Goal: Task Accomplishment & Management: Complete application form

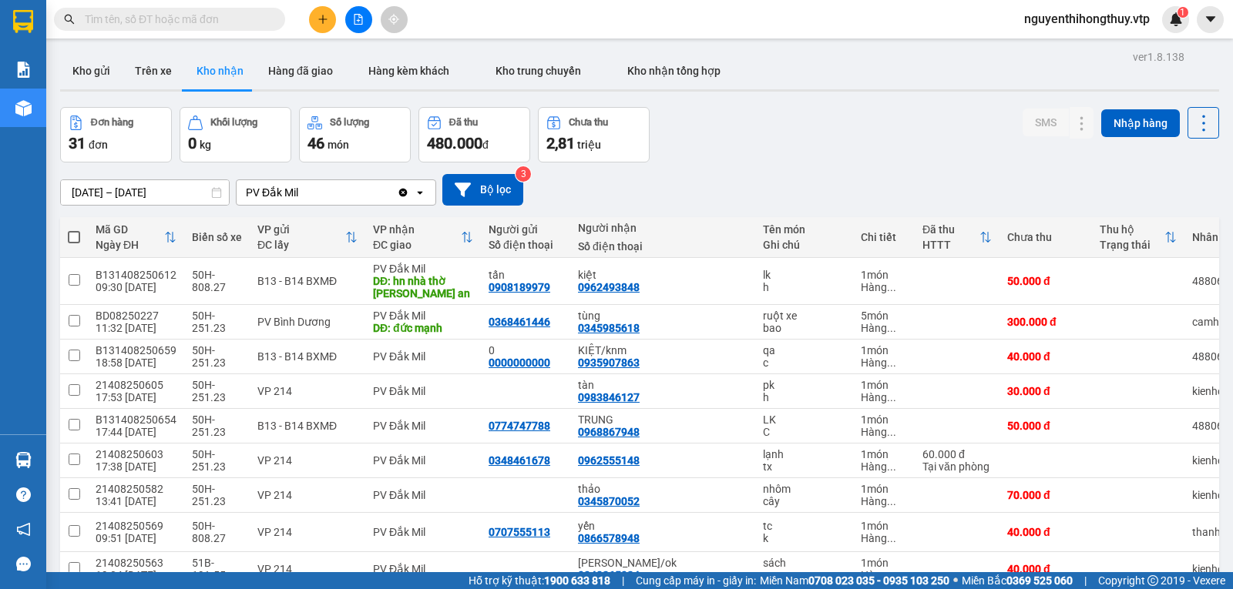
scroll to position [0, 182]
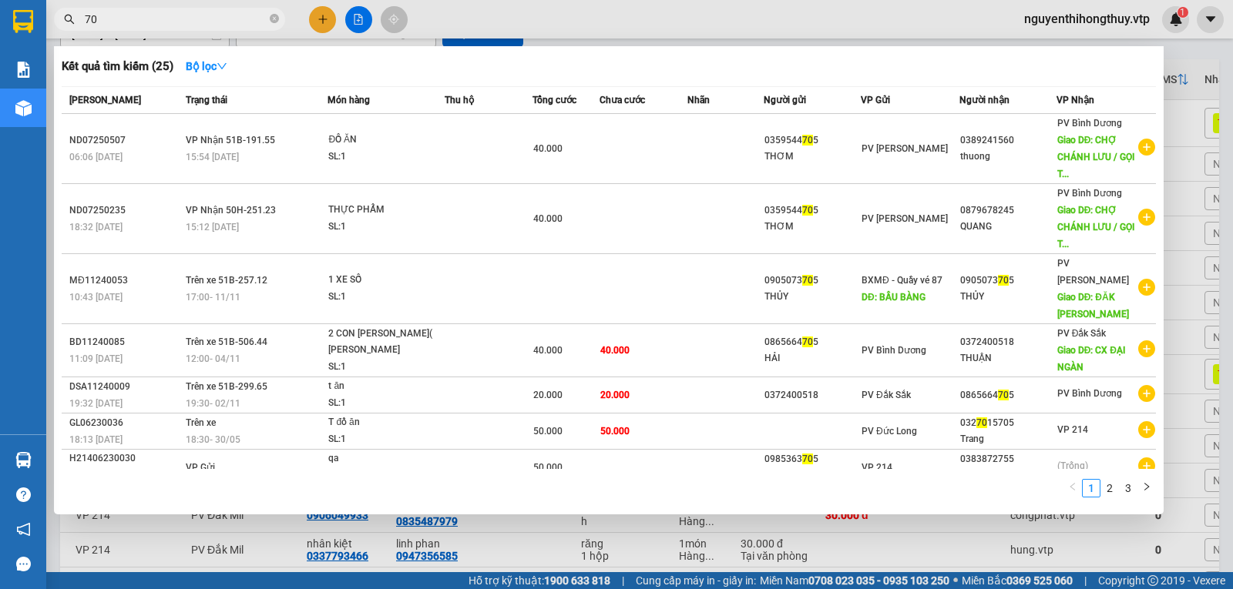
type input "7"
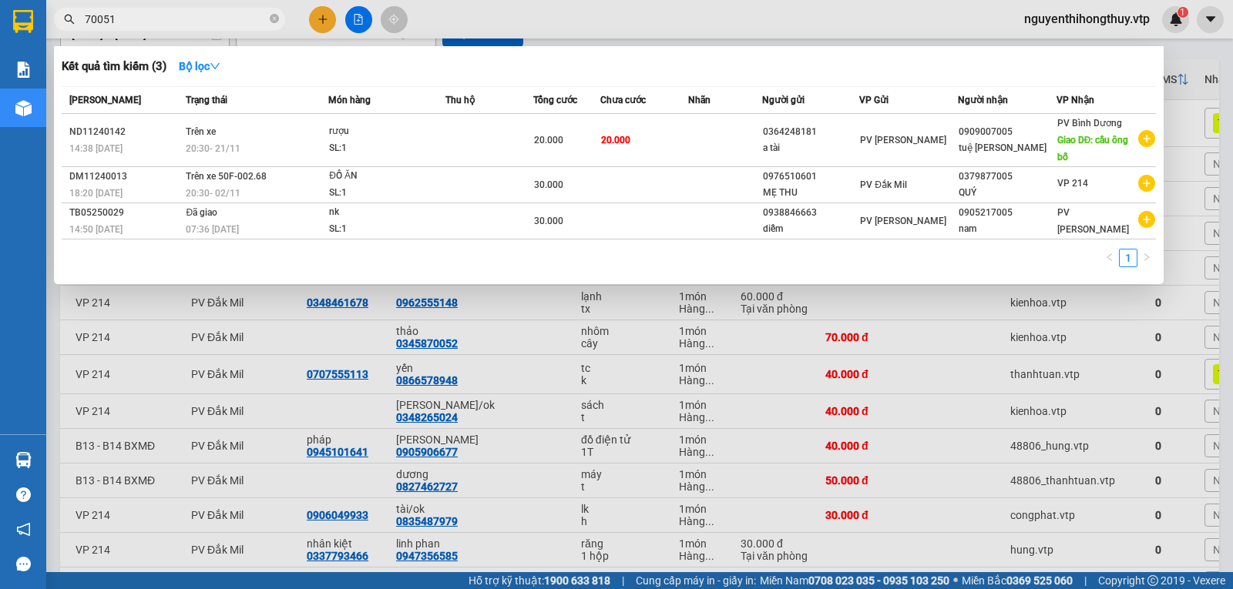
type input "700518"
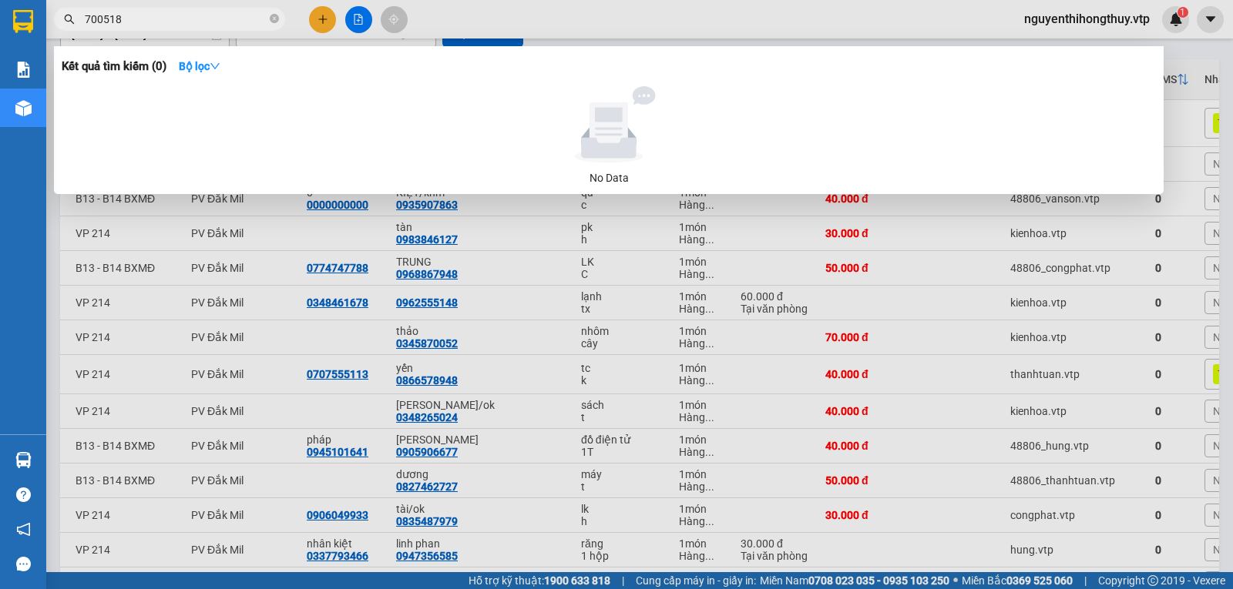
click at [189, 21] on input "700518" at bounding box center [176, 19] width 182 height 17
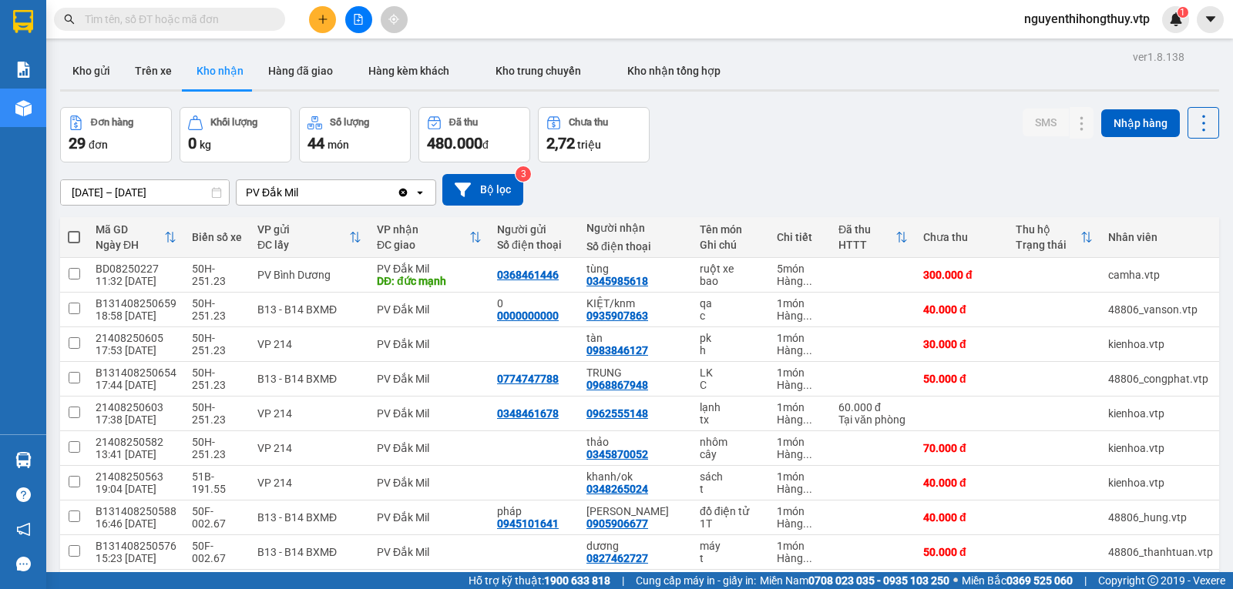
click at [779, 166] on div "[DATE] – [DATE] Press the down arrow key to interact with the calendar and sele…" at bounding box center [639, 190] width 1159 height 55
click at [1046, 276] on button at bounding box center [1051, 275] width 22 height 27
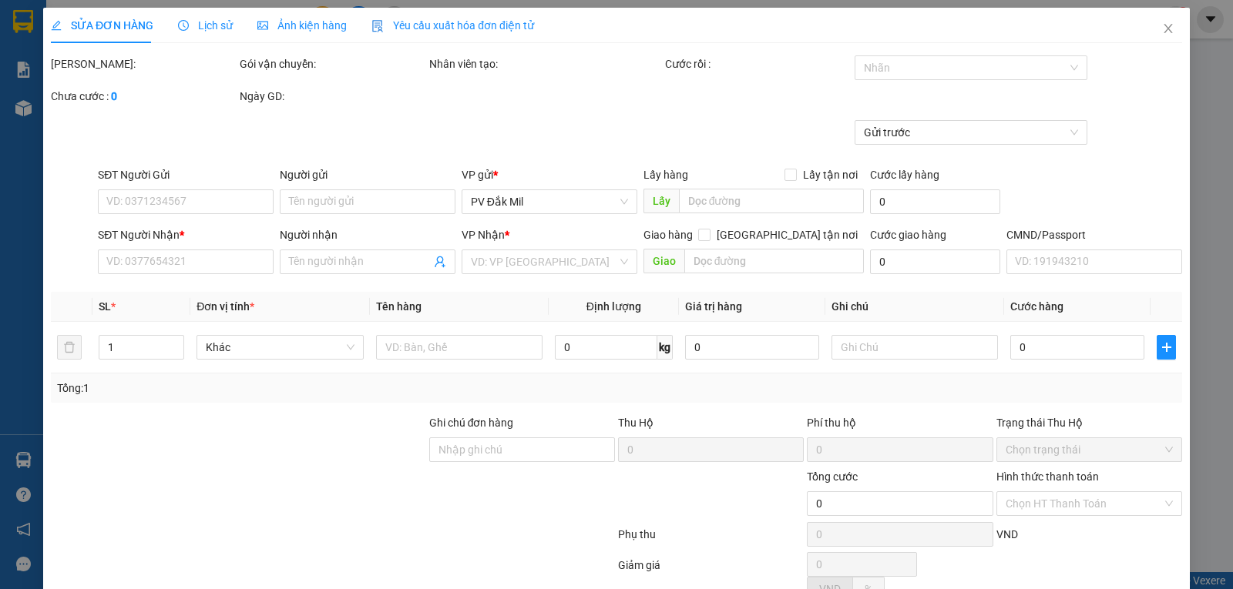
type input "15.000"
type input "0368461446"
type input "0345985618"
type input "tùng"
type input "đức mạnh"
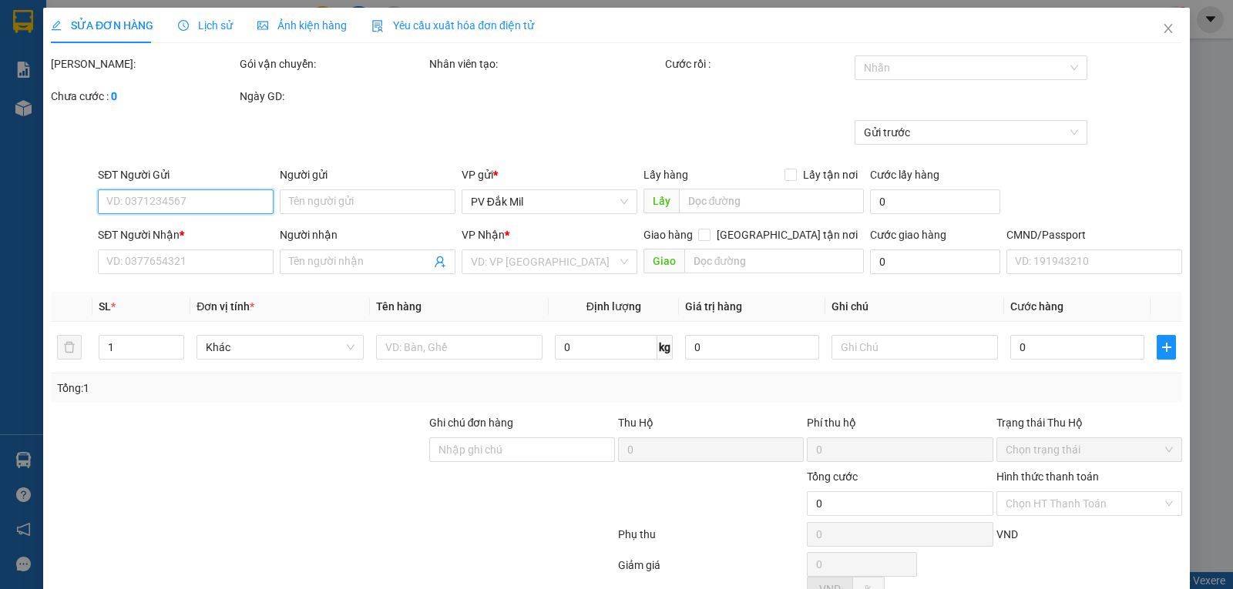
type input "300.000"
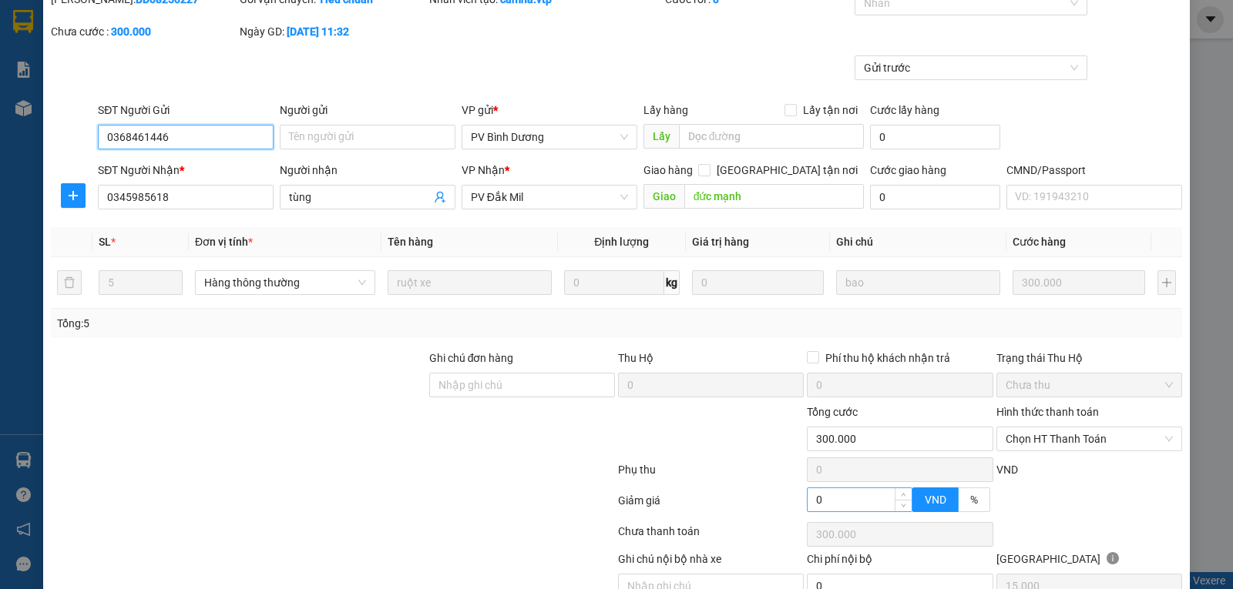
scroll to position [140, 0]
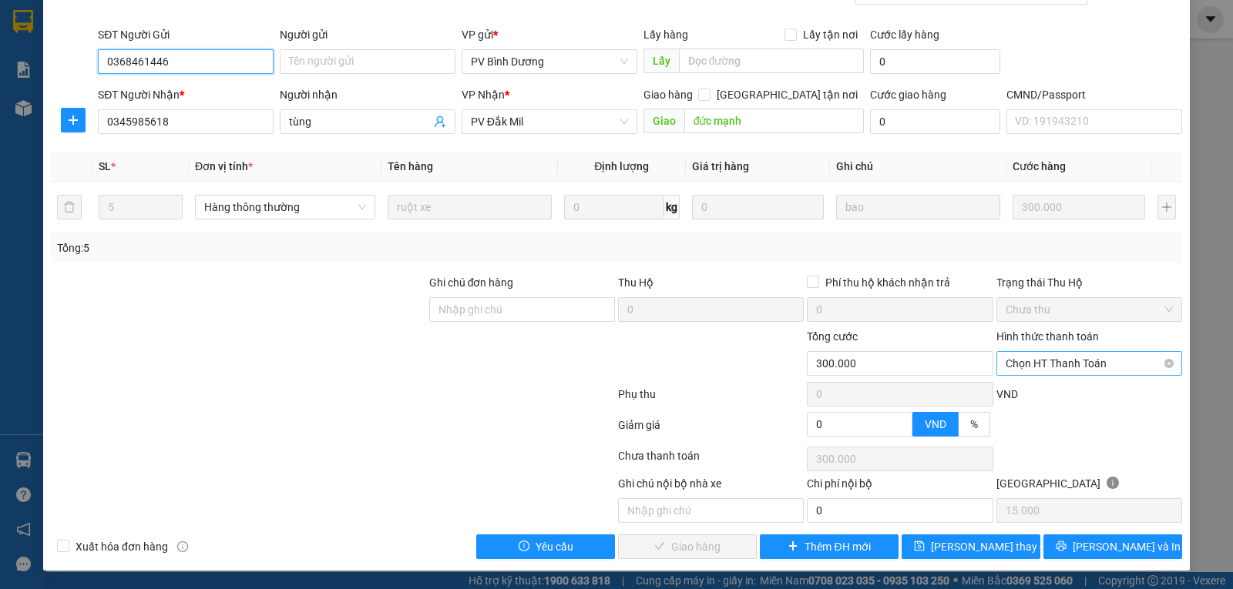
click at [1068, 366] on span "Chọn HT Thanh Toán" at bounding box center [1088, 363] width 167 height 23
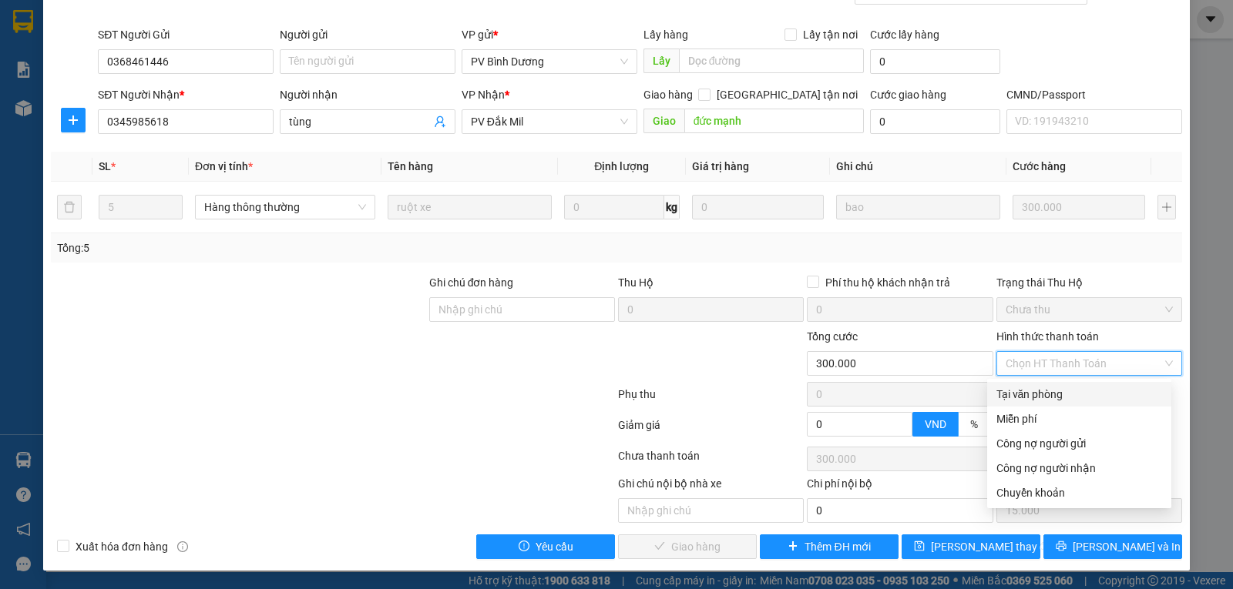
click at [1040, 395] on div "Tại văn phòng" at bounding box center [1079, 394] width 166 height 17
type input "0"
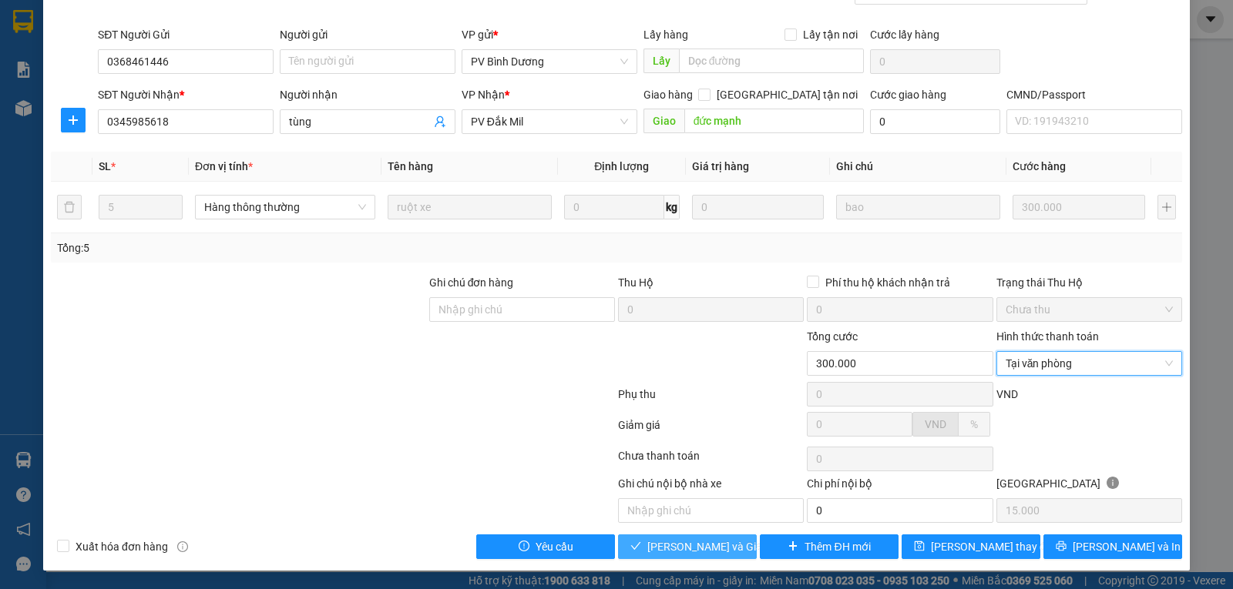
click at [676, 549] on span "[PERSON_NAME] và Giao hàng" at bounding box center [721, 547] width 148 height 17
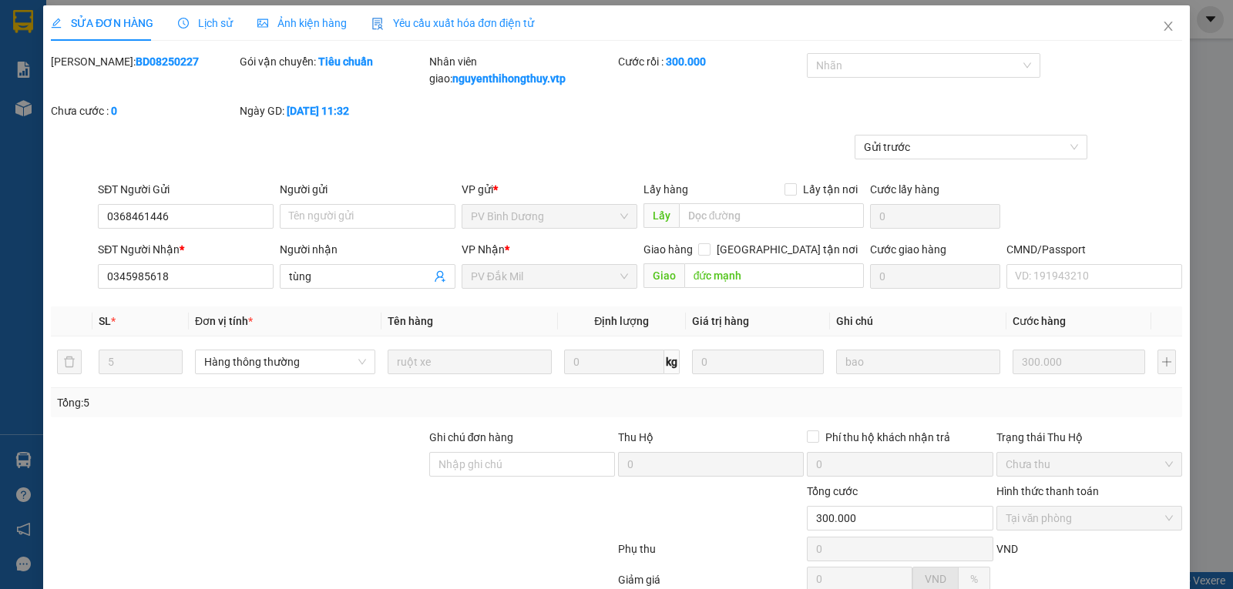
scroll to position [0, 0]
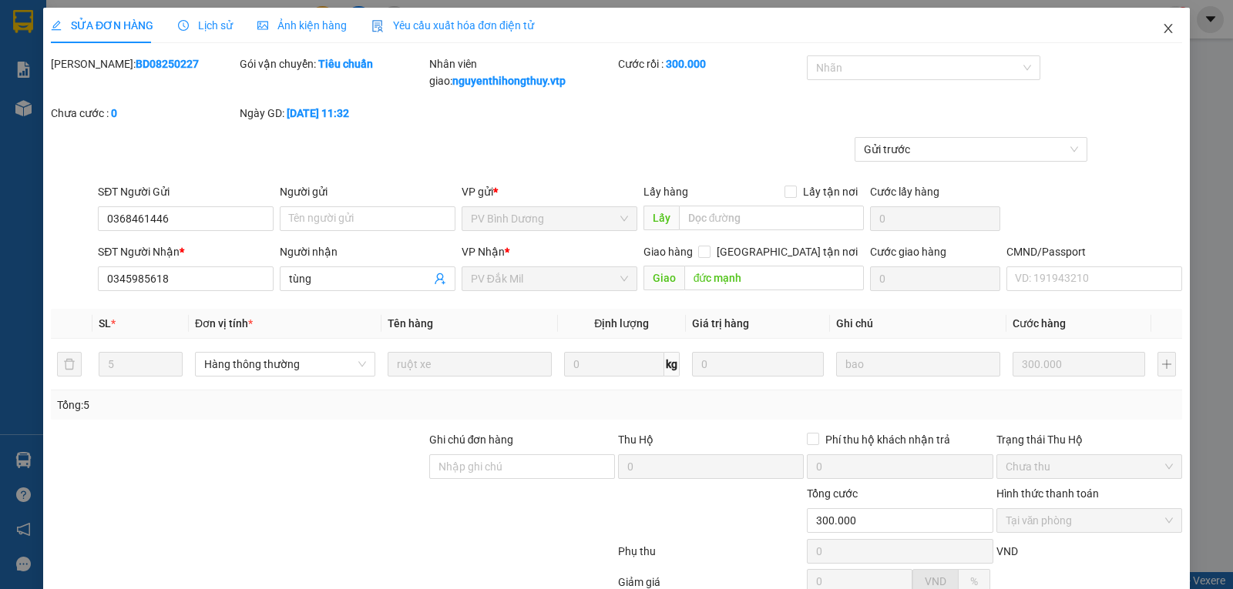
click at [1162, 29] on icon "close" at bounding box center [1168, 28] width 12 height 12
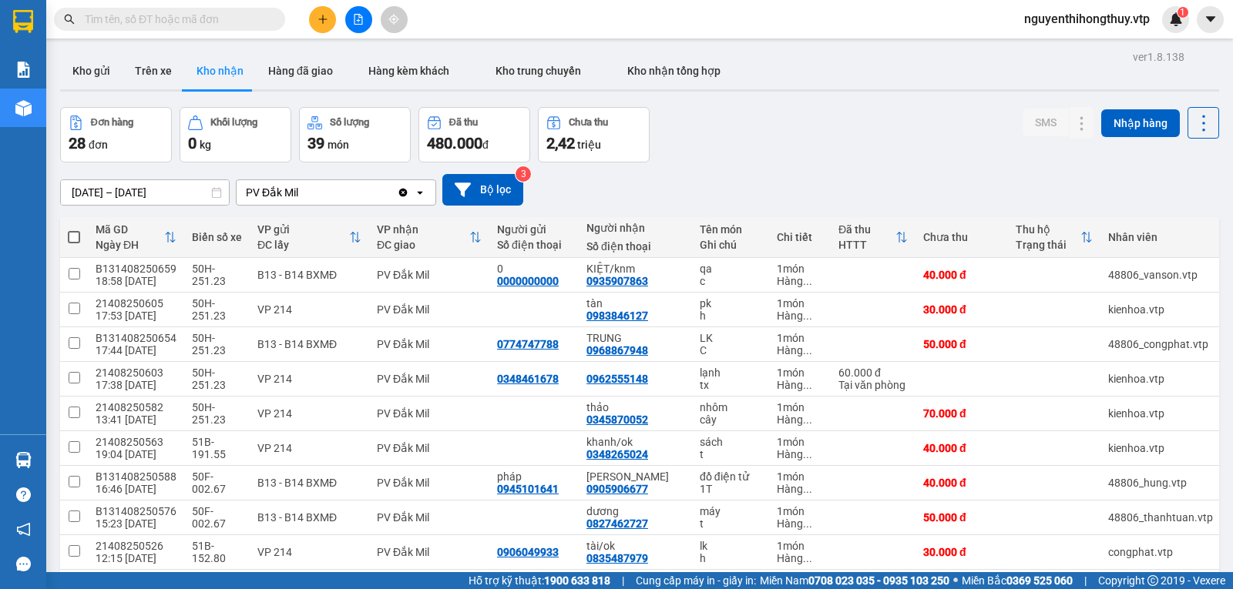
click at [324, 22] on icon "plus" at bounding box center [322, 19] width 11 height 11
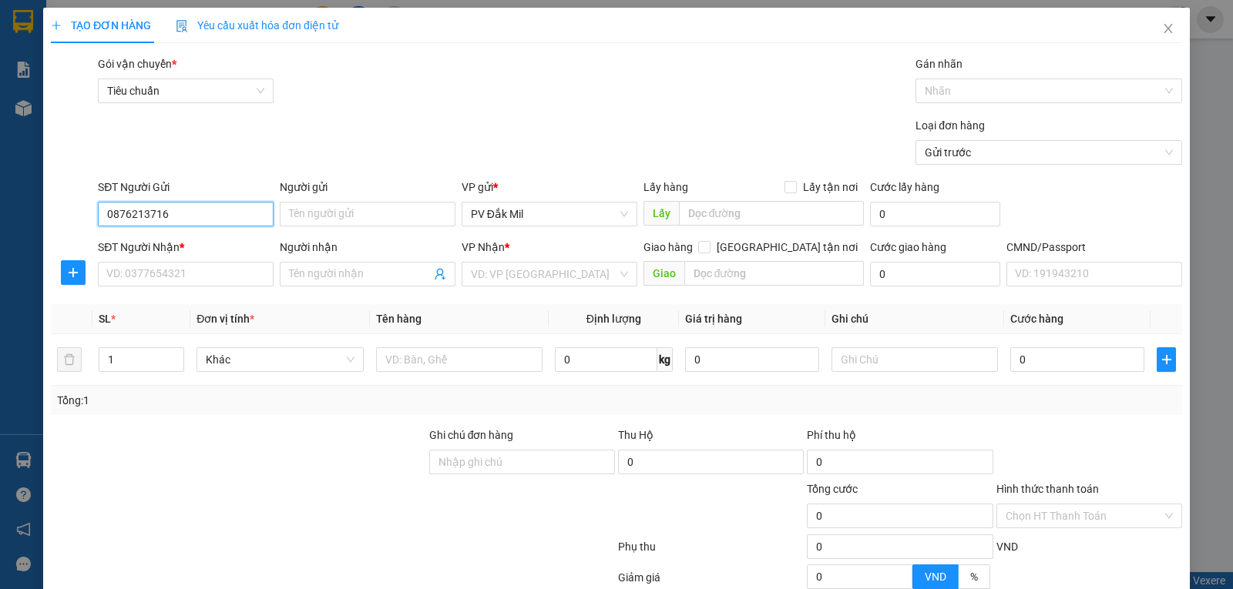
type input "0876213716"
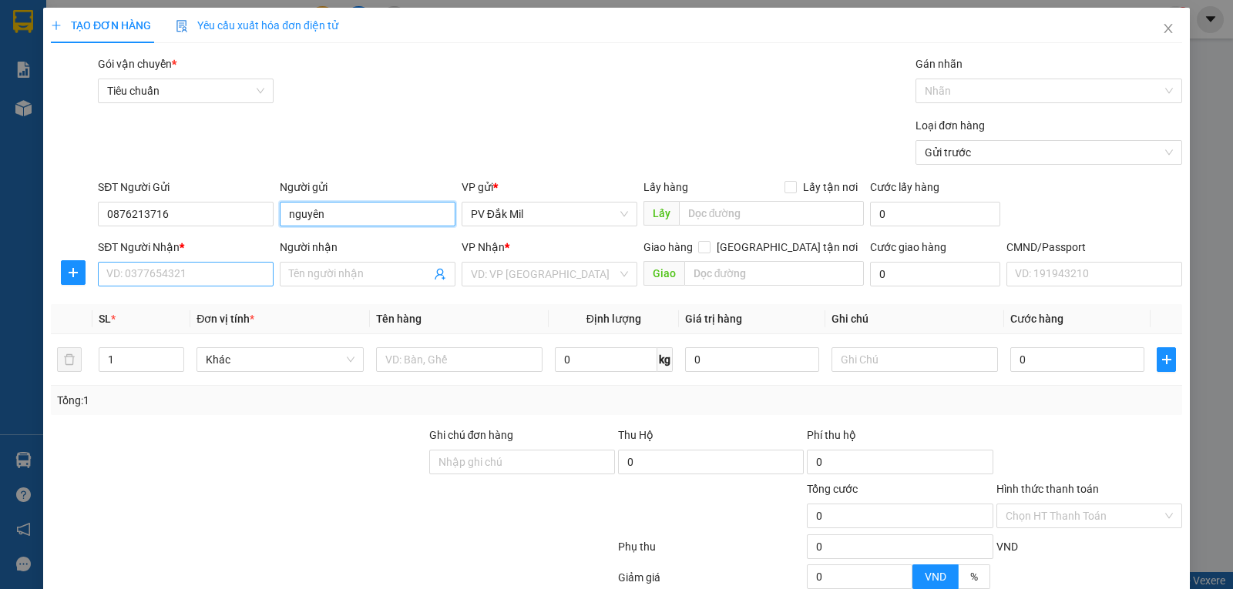
type input "nguyên"
click at [158, 275] on input "SĐT Người Nhận *" at bounding box center [186, 274] width 176 height 25
type input "0962597731"
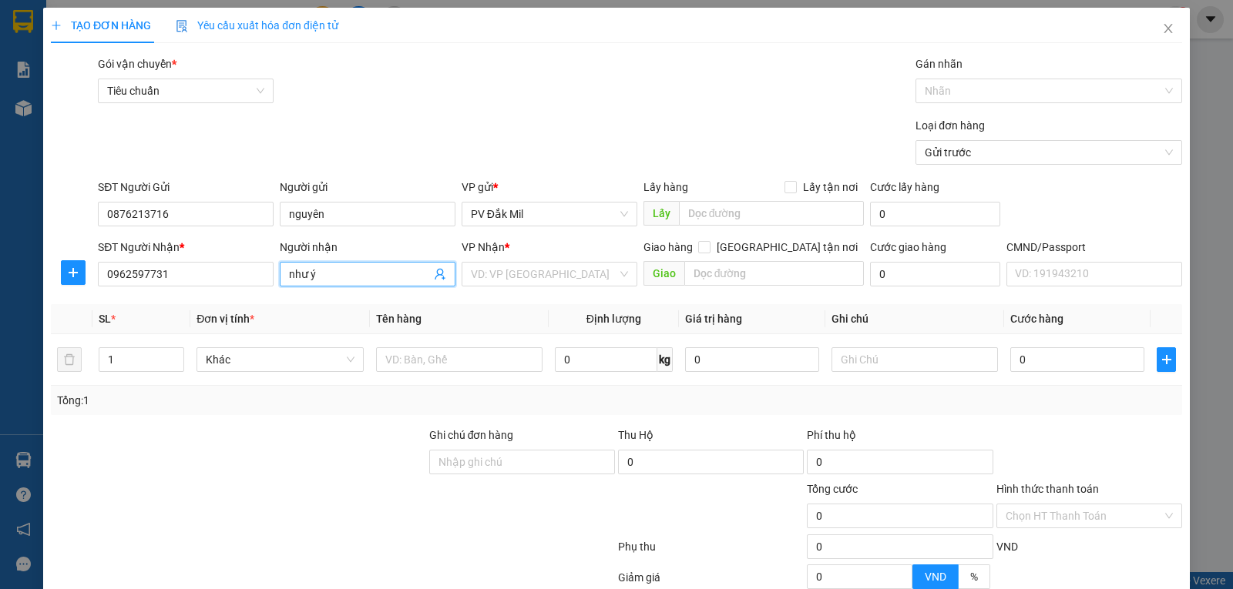
type input "như ý"
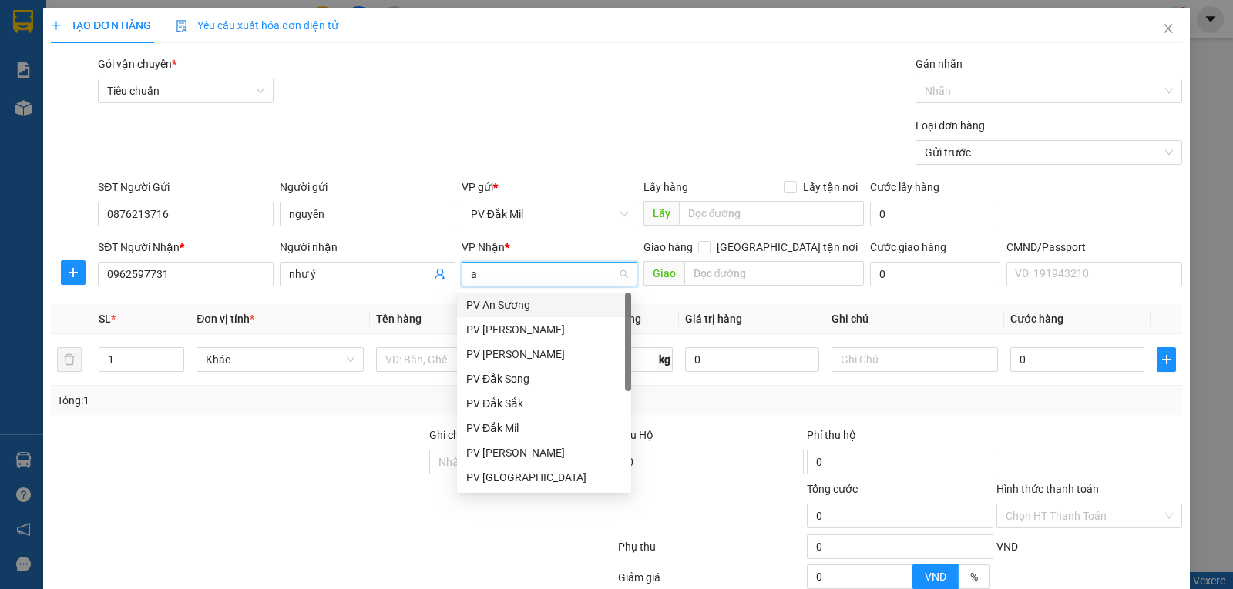
type input "an"
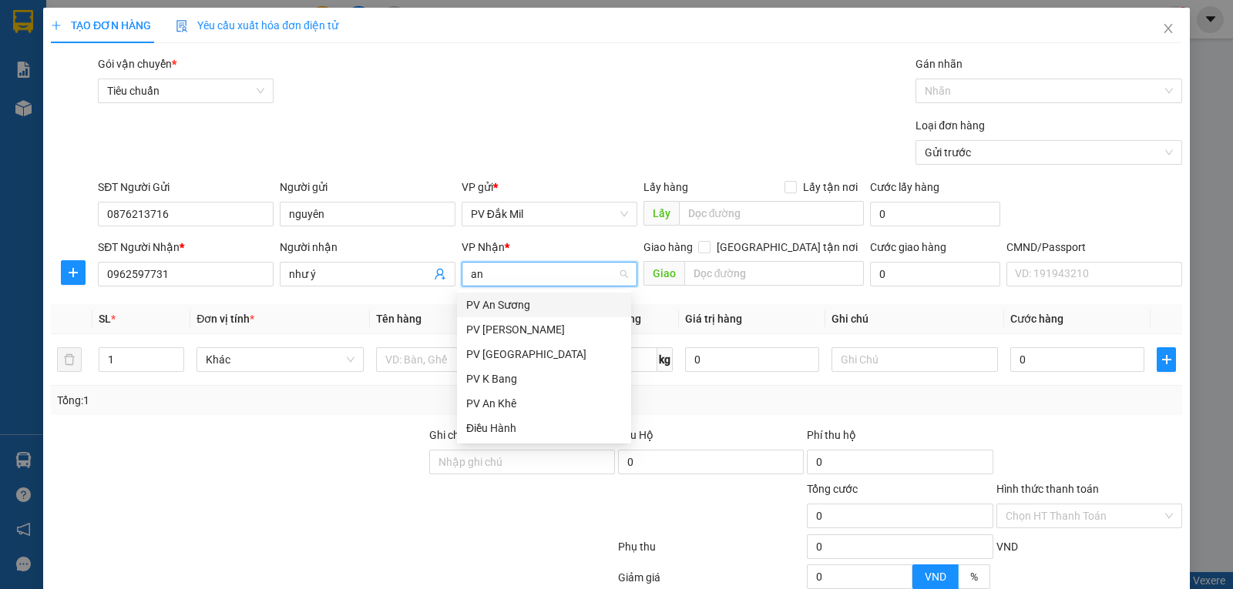
click at [549, 297] on div "PV An Sương" at bounding box center [544, 305] width 156 height 17
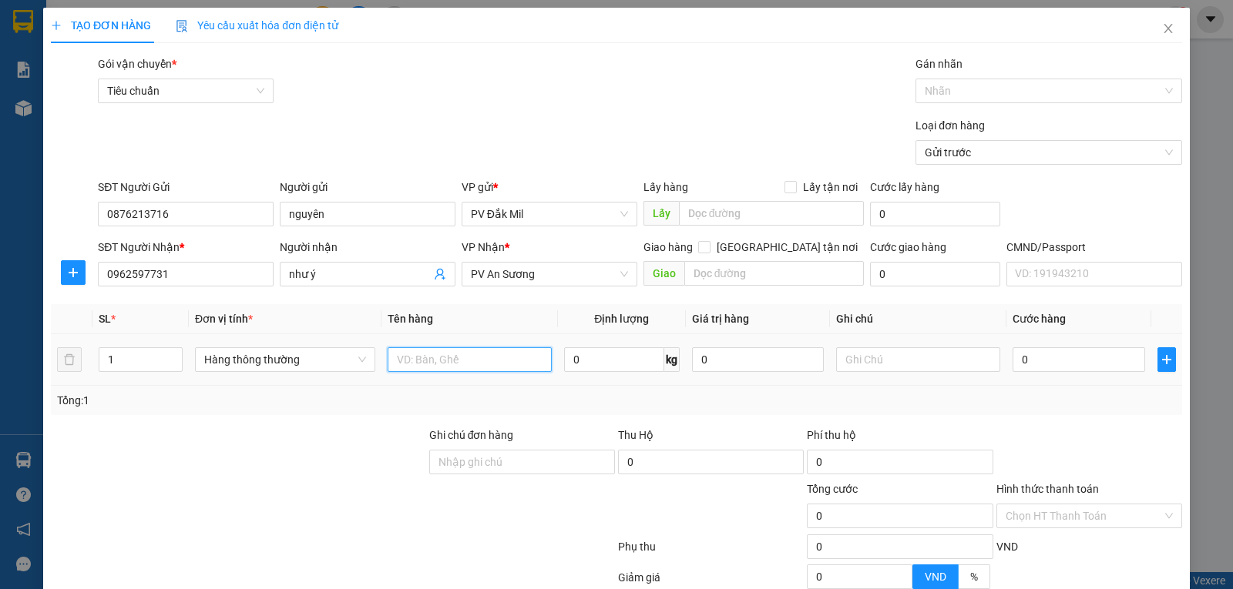
click at [447, 365] on input "text" at bounding box center [470, 359] width 164 height 25
type input "pt"
type input "thùng"
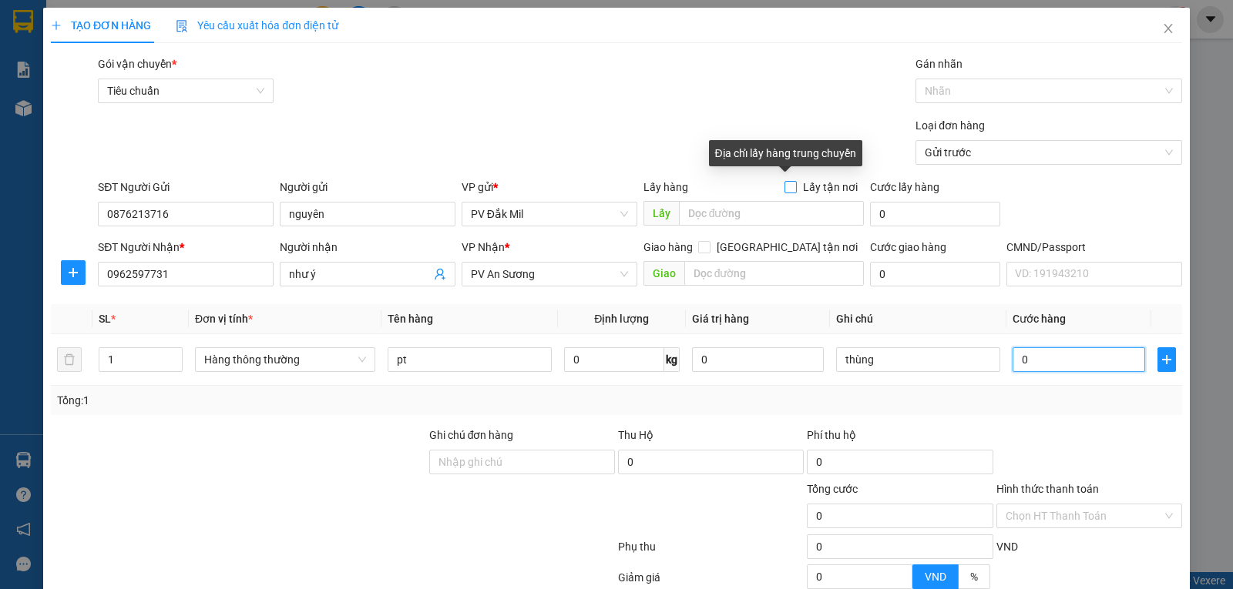
type input "5"
type input "50"
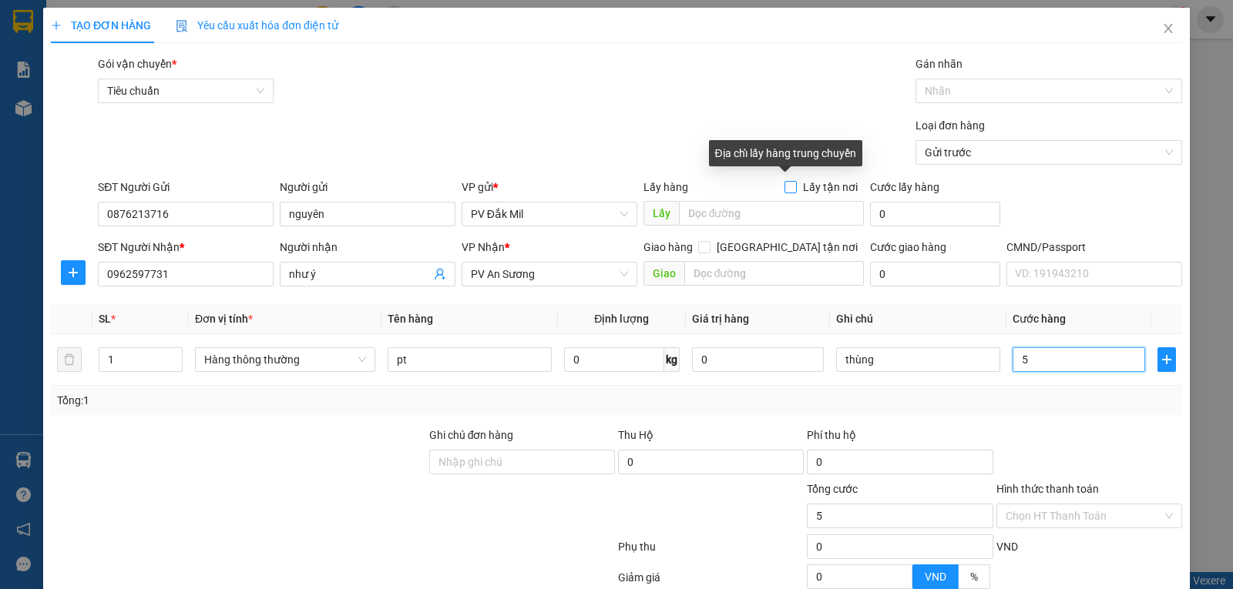
type input "50"
type input "500"
type input "5.000"
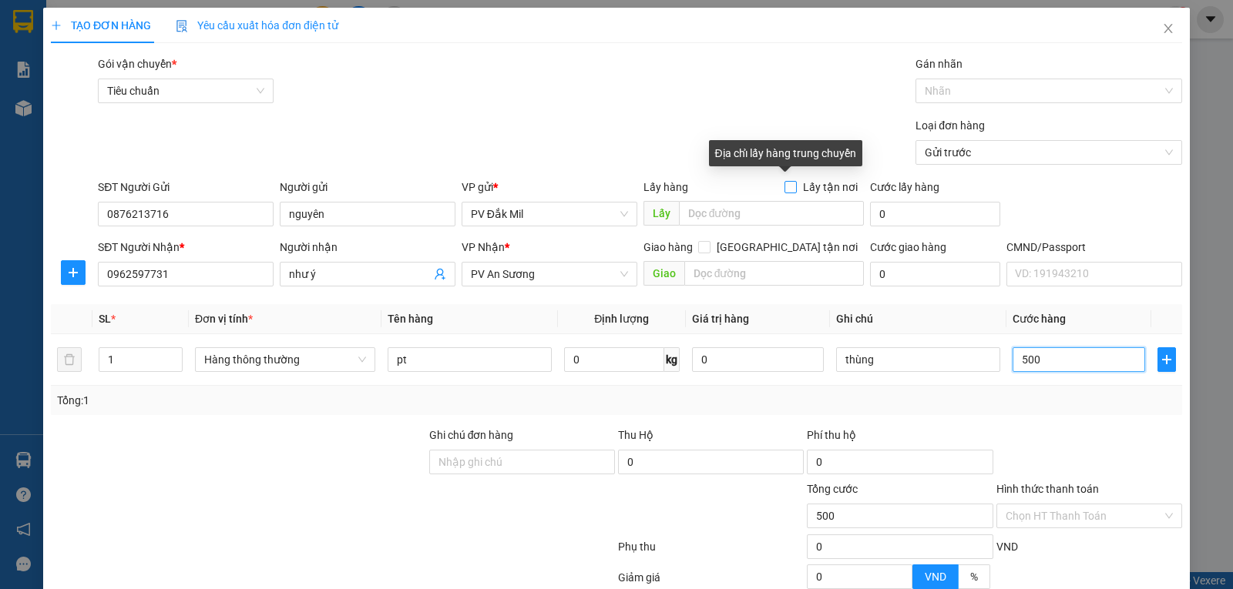
type input "5.000"
type input "50.000"
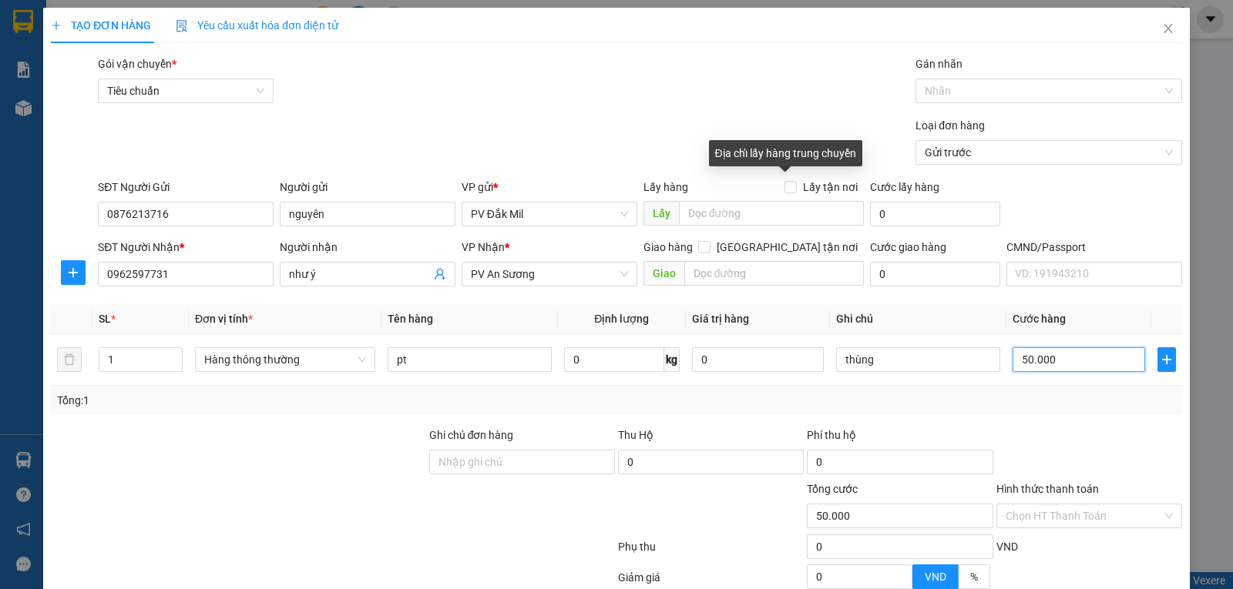
scroll to position [152, 0]
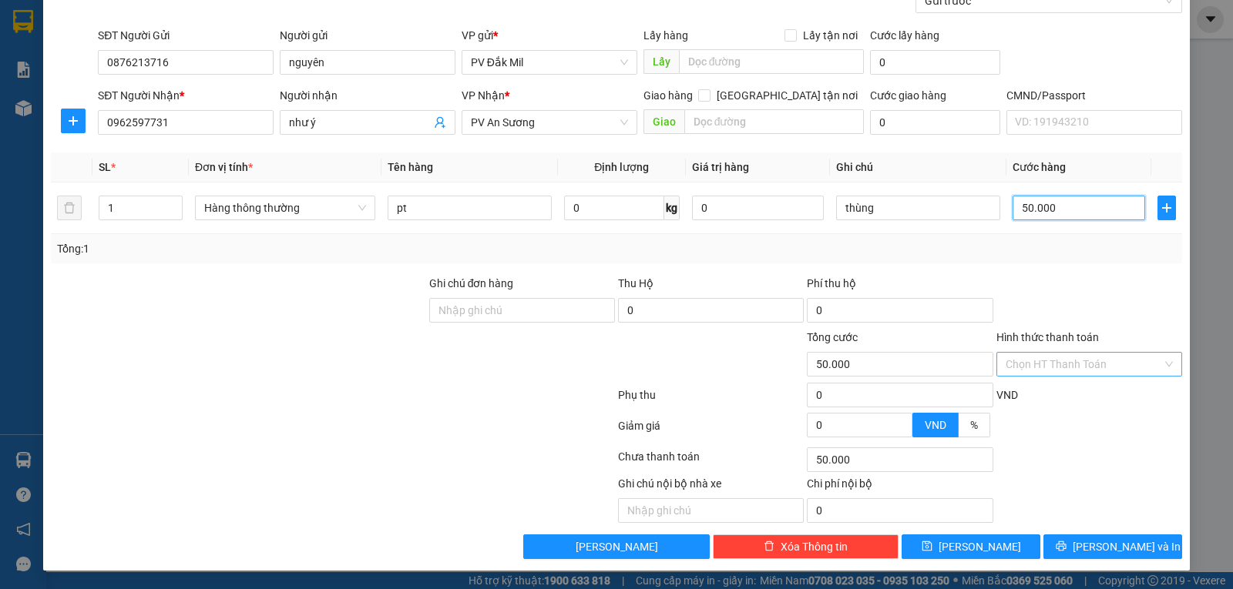
type input "50.000"
click at [1069, 367] on input "Hình thức thanh toán" at bounding box center [1083, 364] width 156 height 23
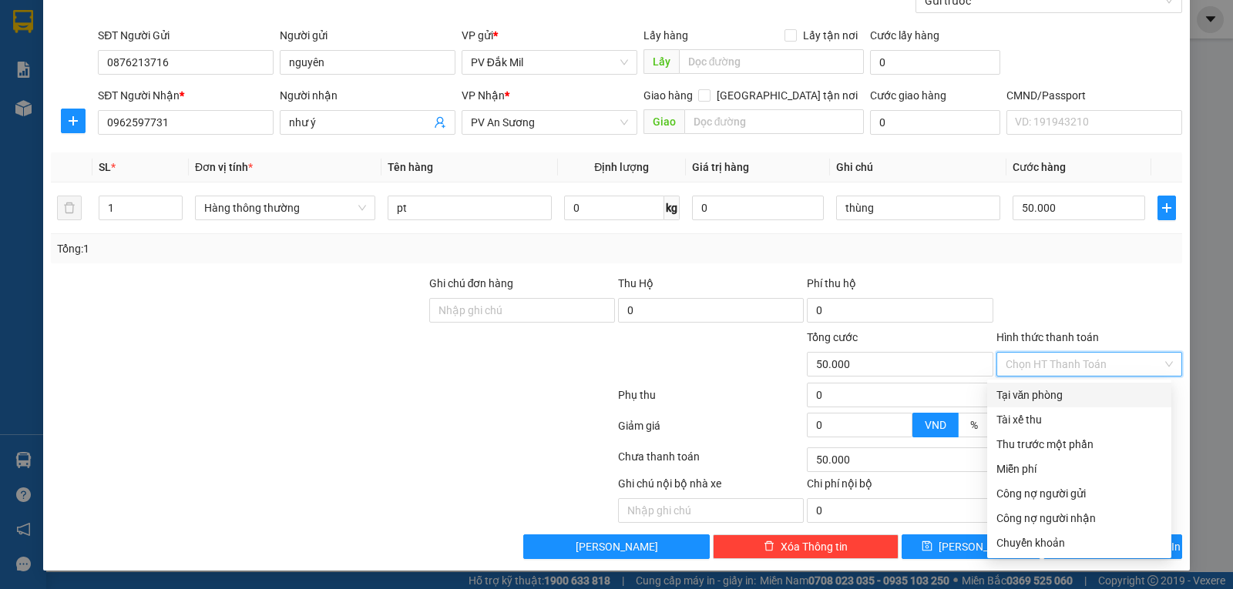
click at [1025, 400] on div "Tại văn phòng" at bounding box center [1079, 395] width 166 height 17
type input "0"
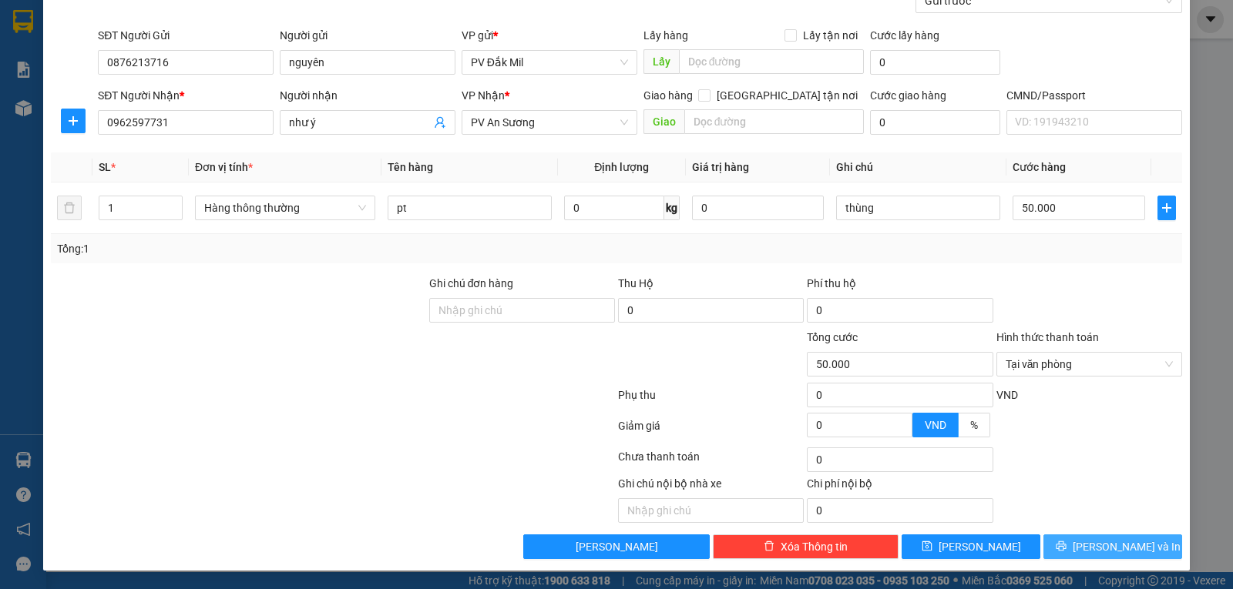
click at [1086, 540] on button "[PERSON_NAME] và In" at bounding box center [1112, 547] width 139 height 25
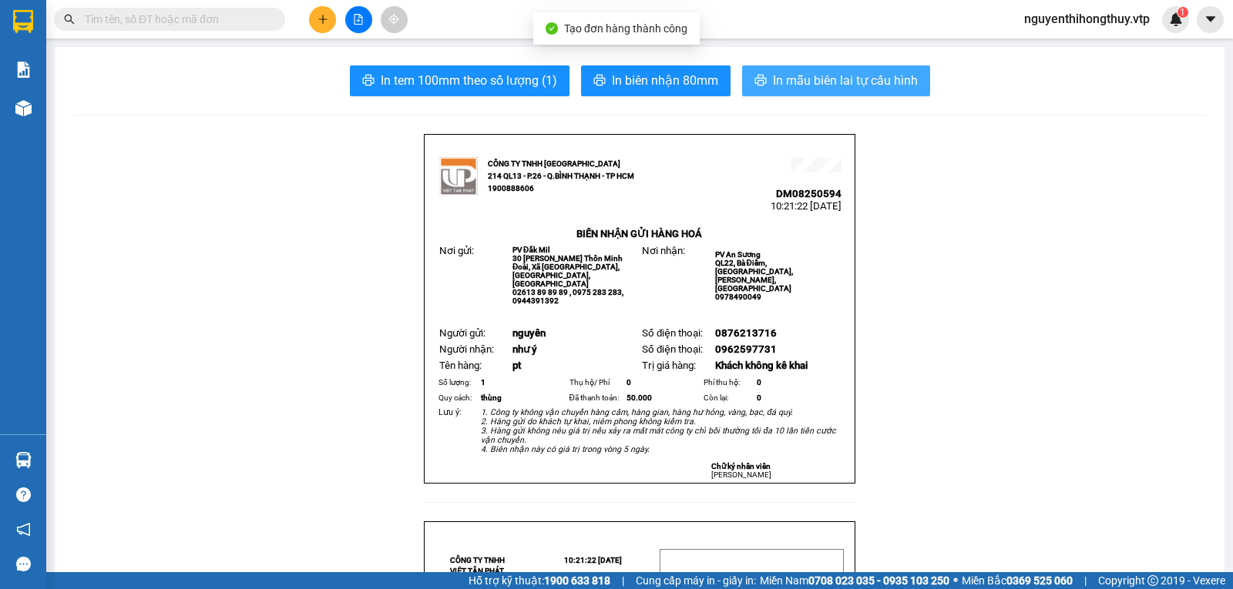
click at [817, 79] on span "In mẫu biên lai tự cấu hình" at bounding box center [845, 80] width 145 height 19
